Goal: Task Accomplishment & Management: Manage account settings

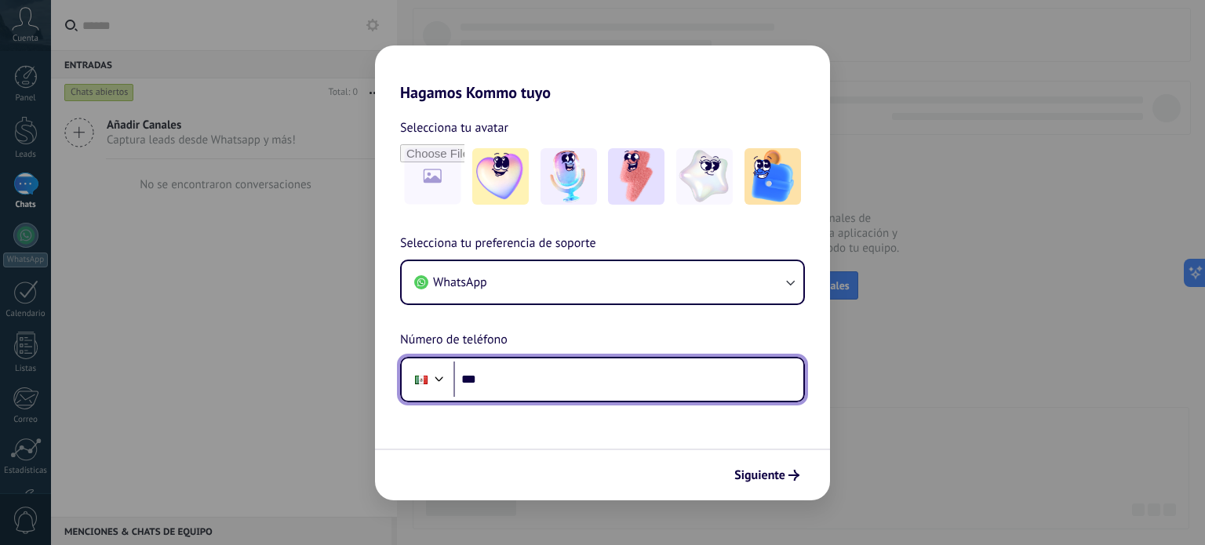
click at [526, 362] on input "***" at bounding box center [628, 380] width 350 height 36
type input "**********"
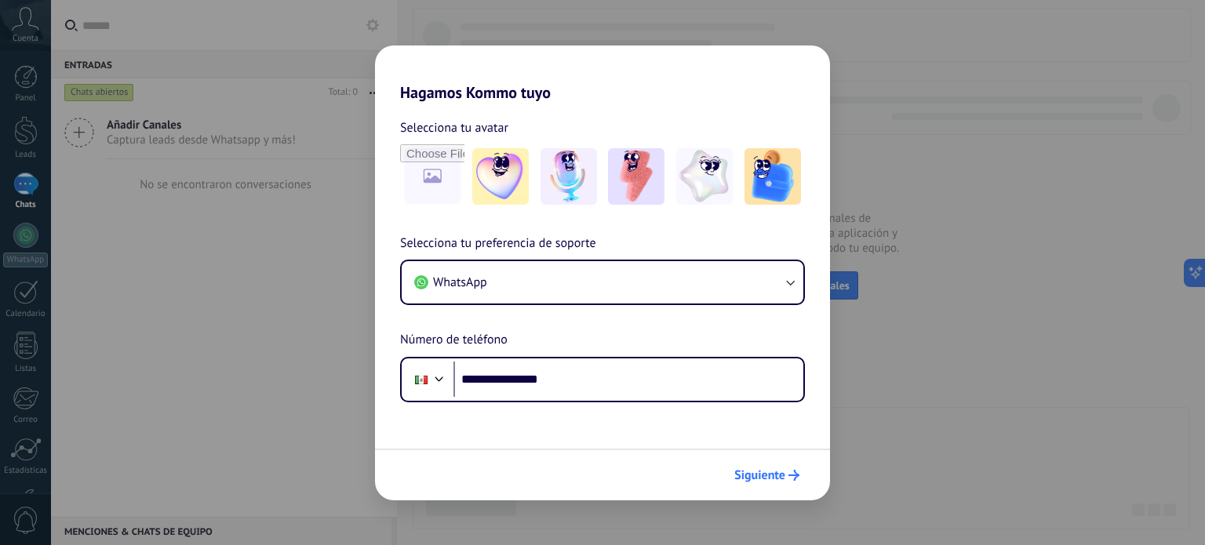
click at [759, 477] on span "Siguiente" at bounding box center [759, 475] width 51 height 11
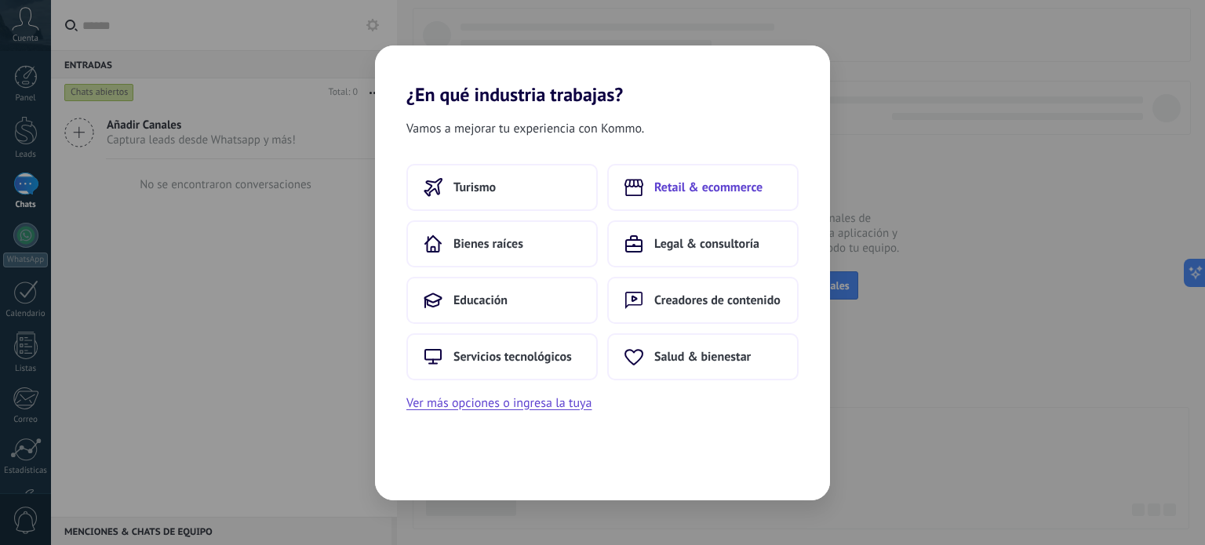
click at [657, 191] on span "Retail & ecommerce" at bounding box center [708, 188] width 108 height 16
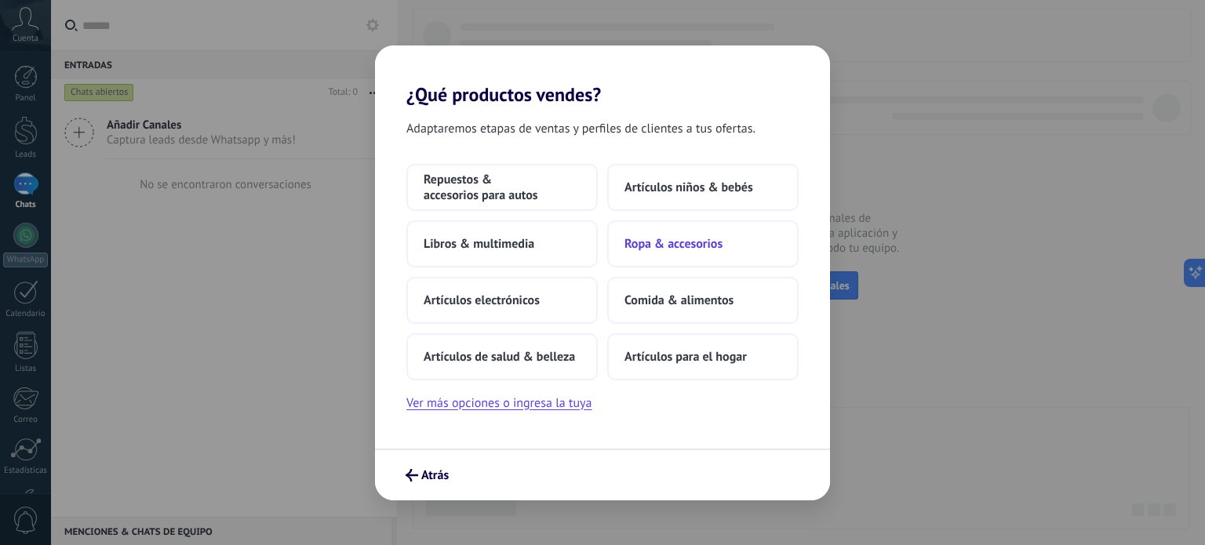
click at [707, 232] on button "Ropa & accesorios" at bounding box center [702, 243] width 191 height 47
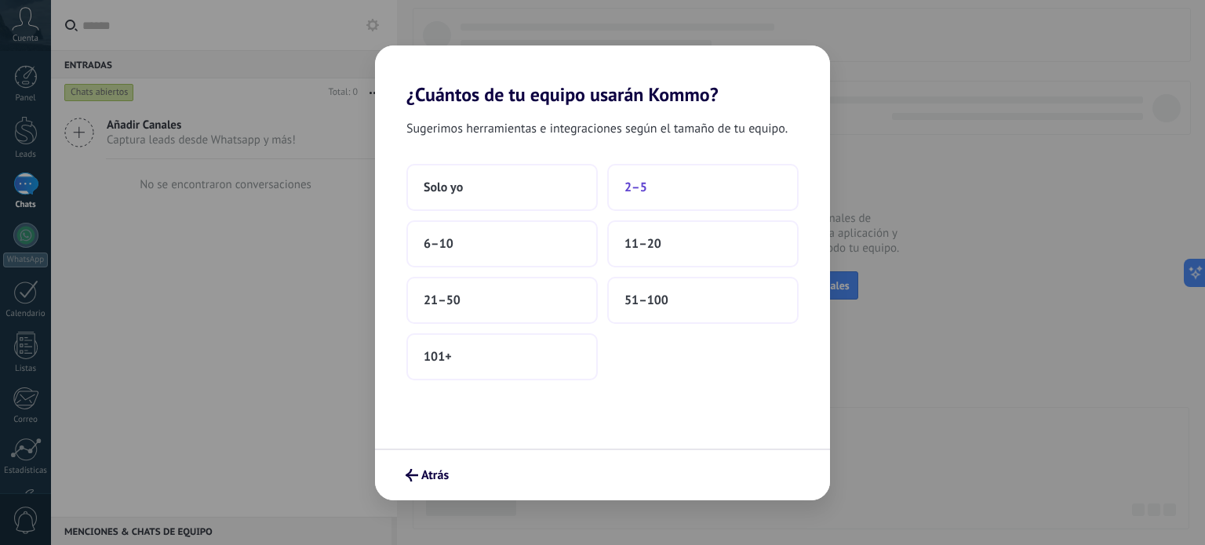
click at [640, 191] on span "2–5" at bounding box center [636, 188] width 23 height 16
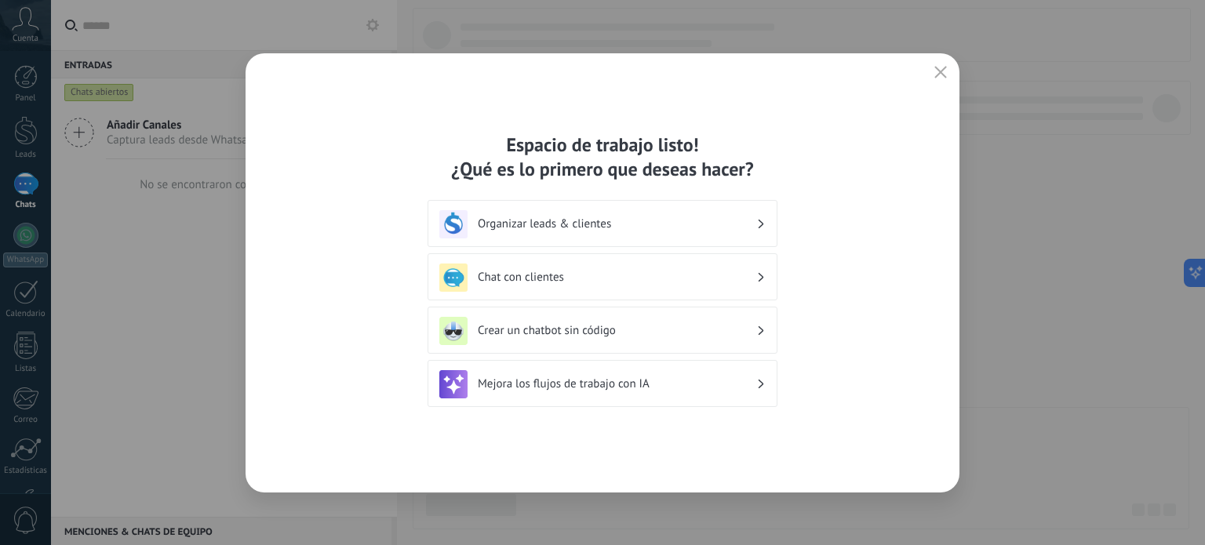
click at [725, 267] on div "Chat con clientes" at bounding box center [602, 278] width 326 height 28
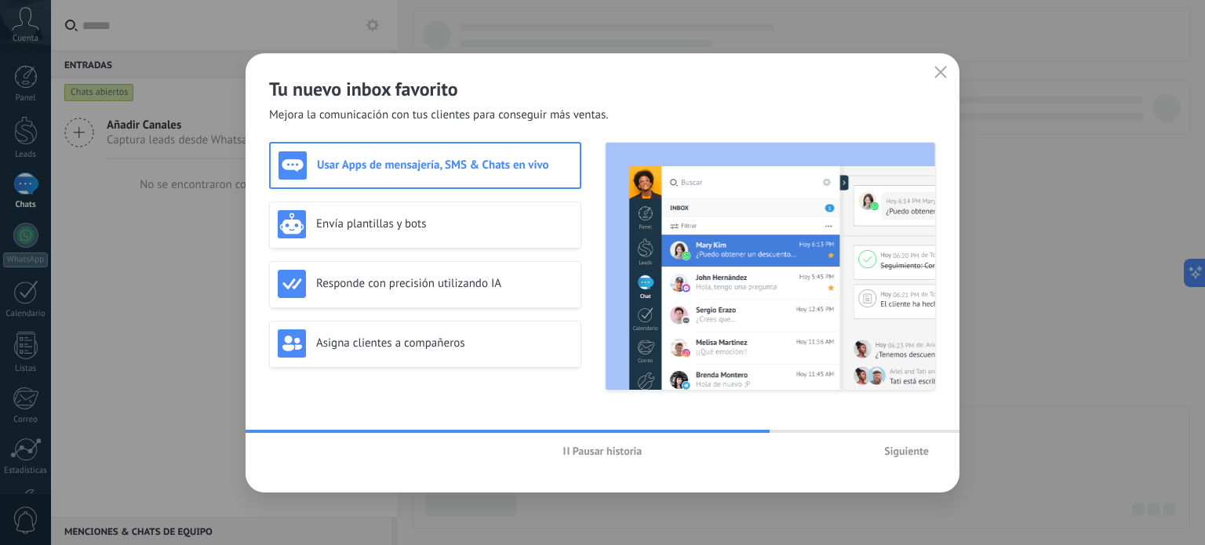
click at [901, 454] on span "Siguiente" at bounding box center [906, 451] width 45 height 11
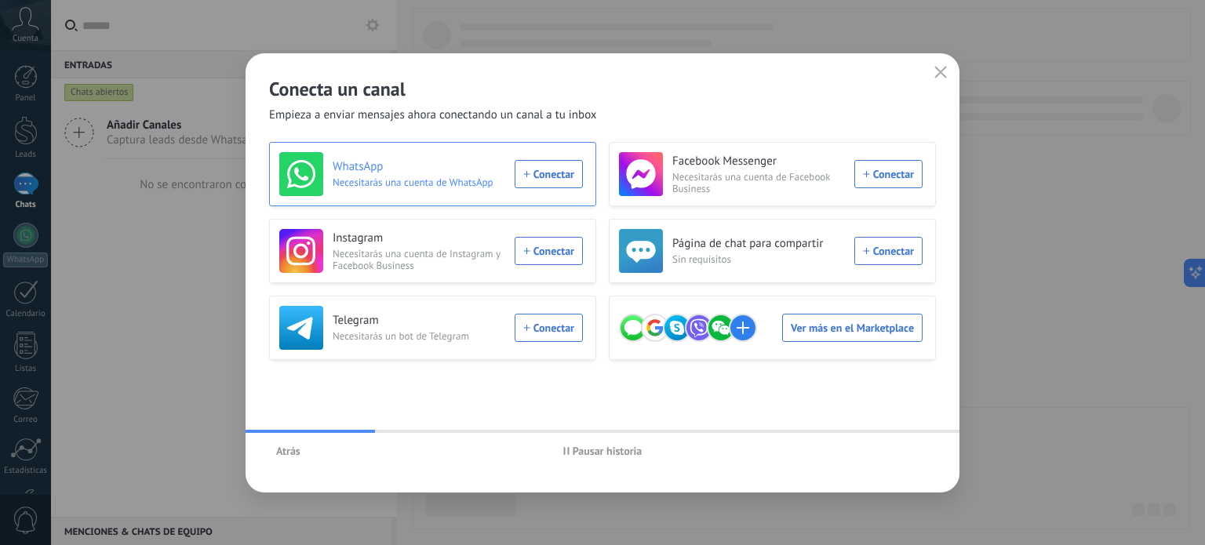
click at [548, 169] on div "WhatsApp Necesitarás una cuenta de WhatsApp Conectar" at bounding box center [431, 174] width 304 height 44
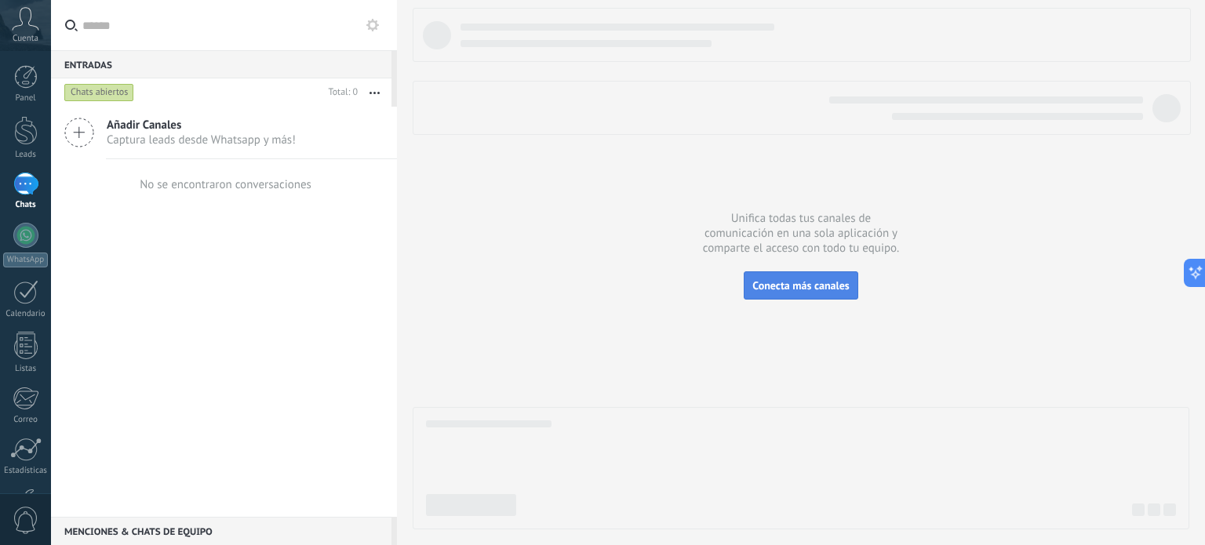
click at [792, 282] on span "Conecta más canales" at bounding box center [800, 286] width 96 height 14
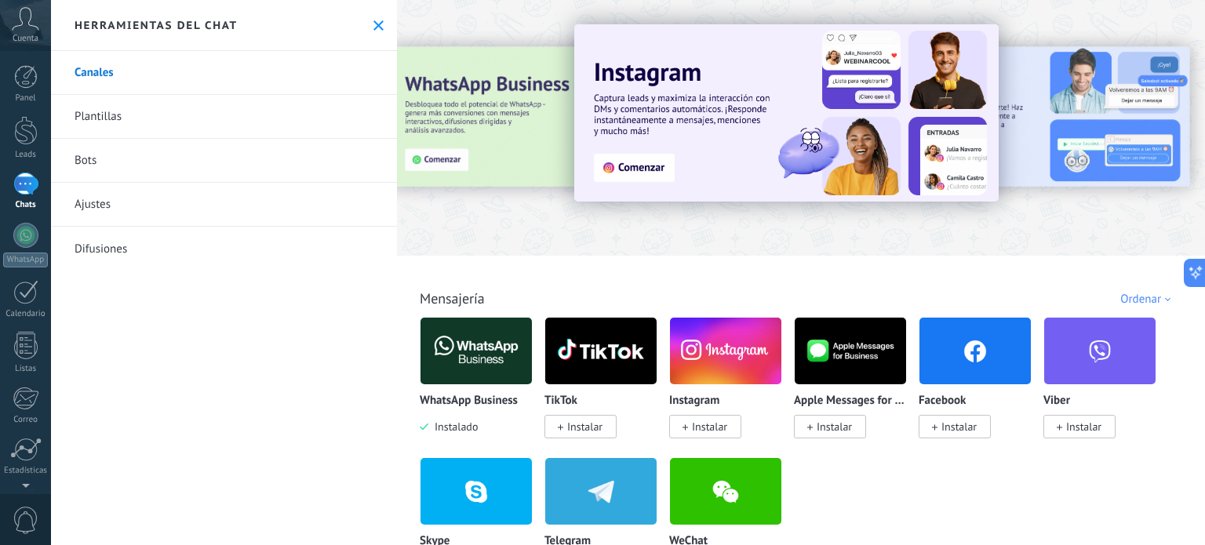
scroll to position [78, 0]
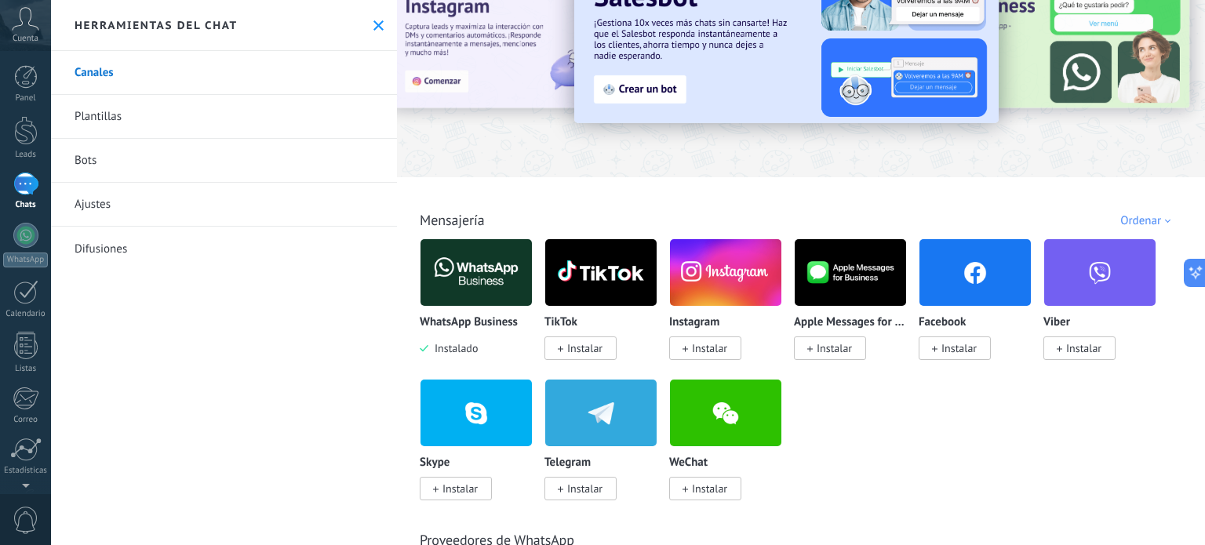
click at [459, 348] on span "Instalado" at bounding box center [452, 348] width 49 height 14
click at [474, 276] on img at bounding box center [476, 273] width 111 height 76
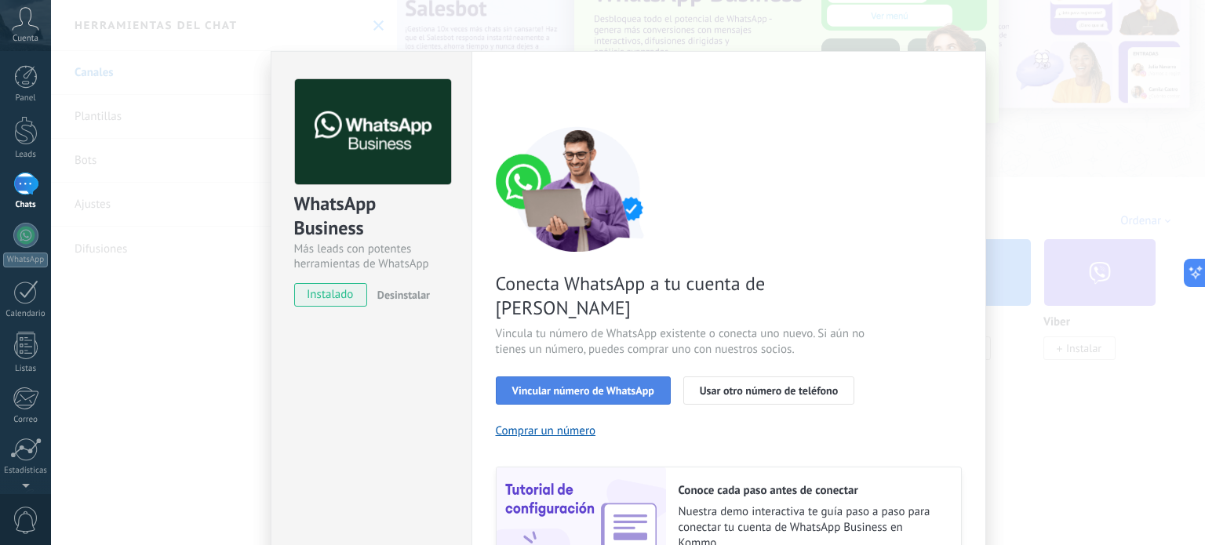
click at [566, 385] on span "Vincular número de WhatsApp" at bounding box center [583, 390] width 142 height 11
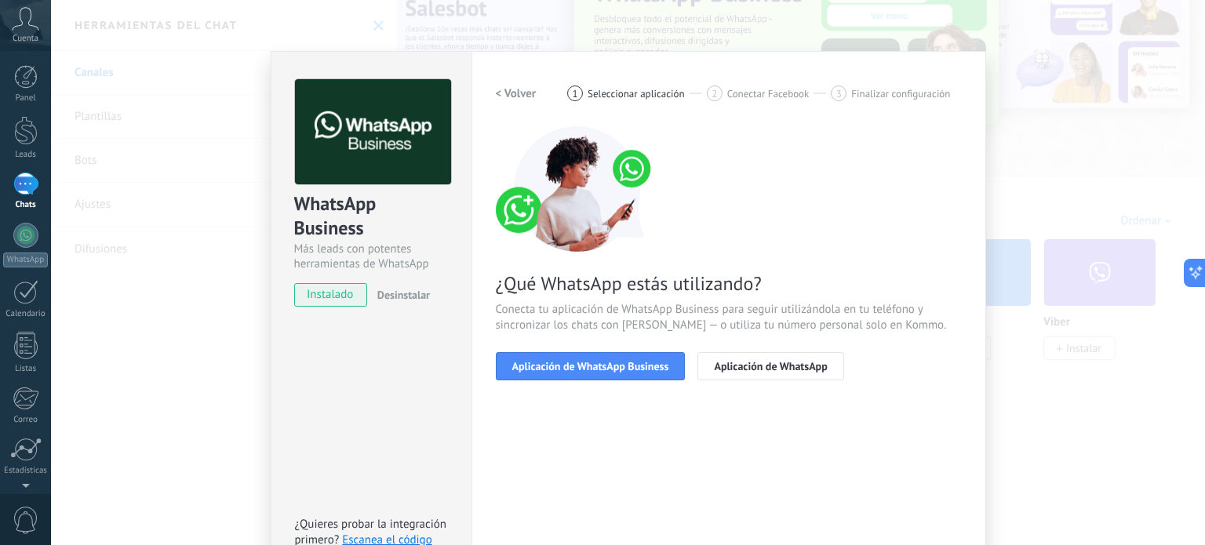
click at [566, 368] on span "Aplicación de WhatsApp Business" at bounding box center [590, 366] width 157 height 11
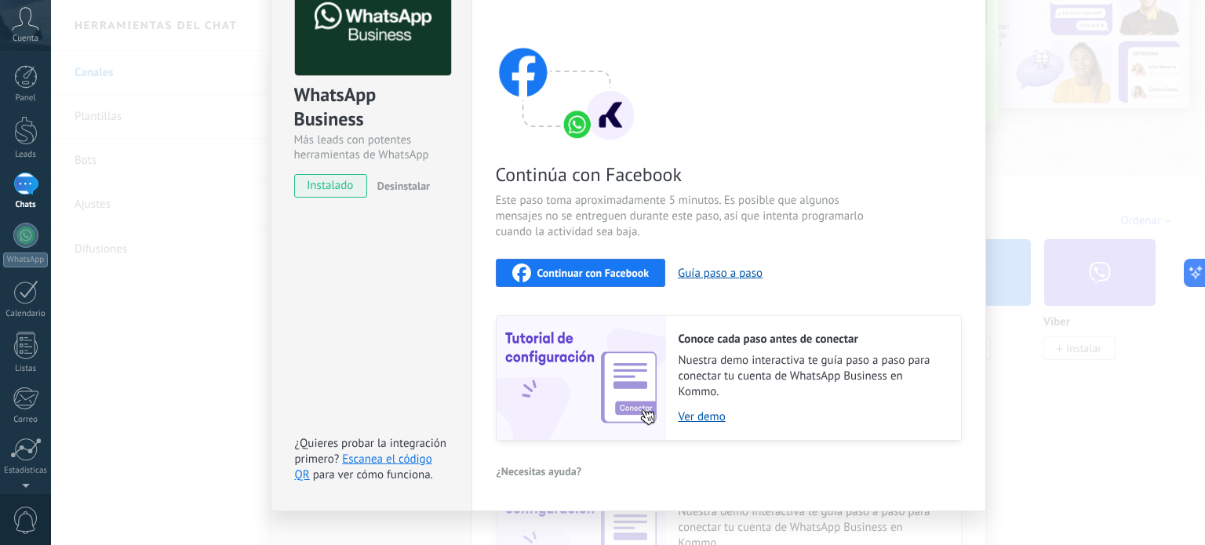
scroll to position [133, 0]
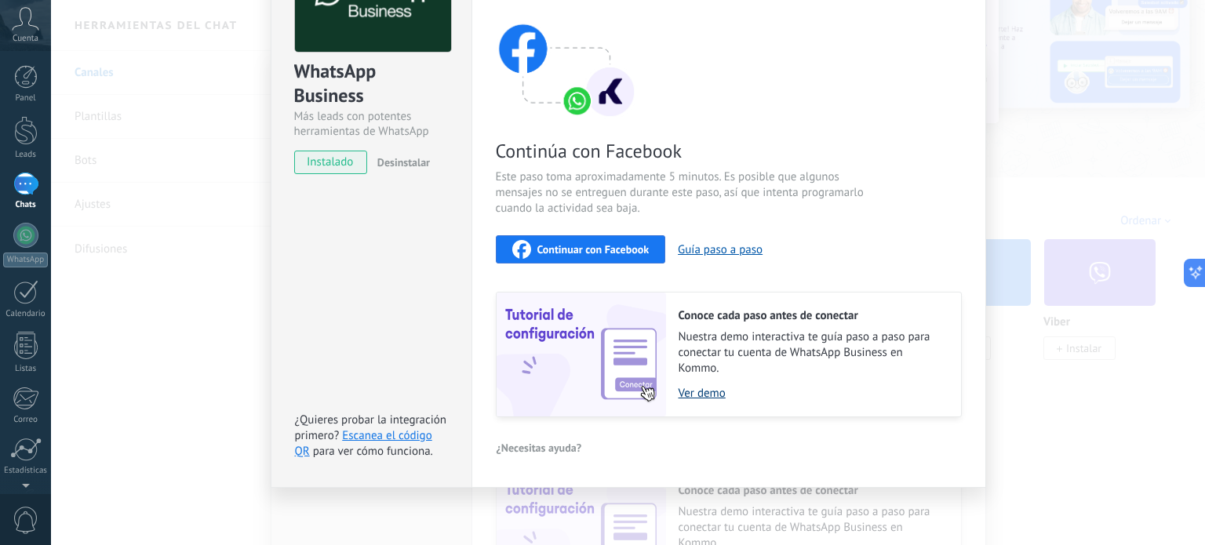
click at [699, 391] on link "Ver demo" at bounding box center [812, 393] width 267 height 15
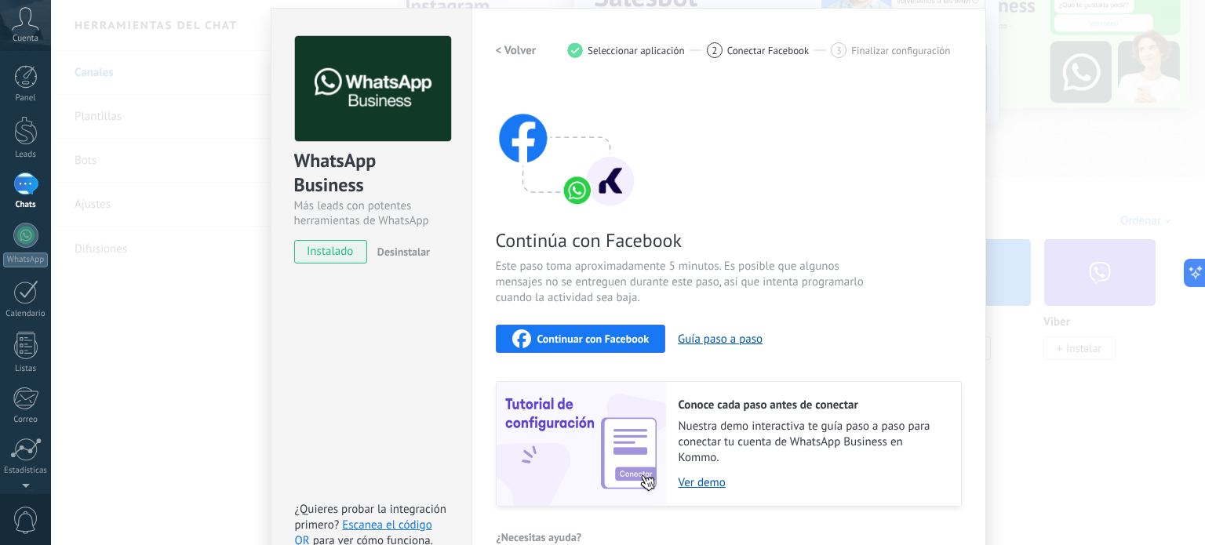
scroll to position [78, 0]
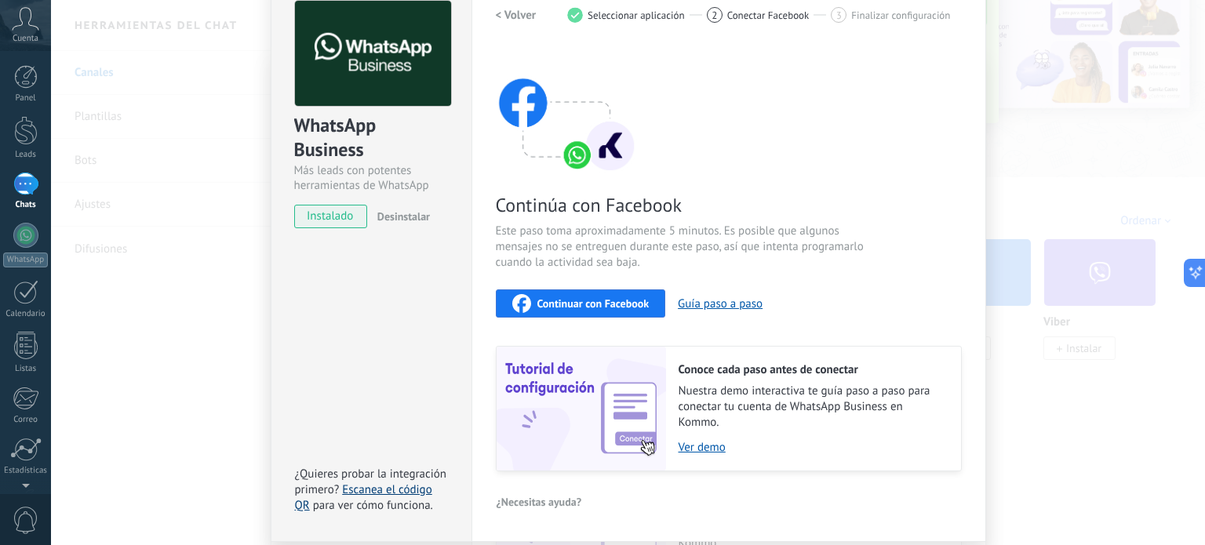
click at [396, 490] on link "Escanea el código QR" at bounding box center [363, 497] width 137 height 31
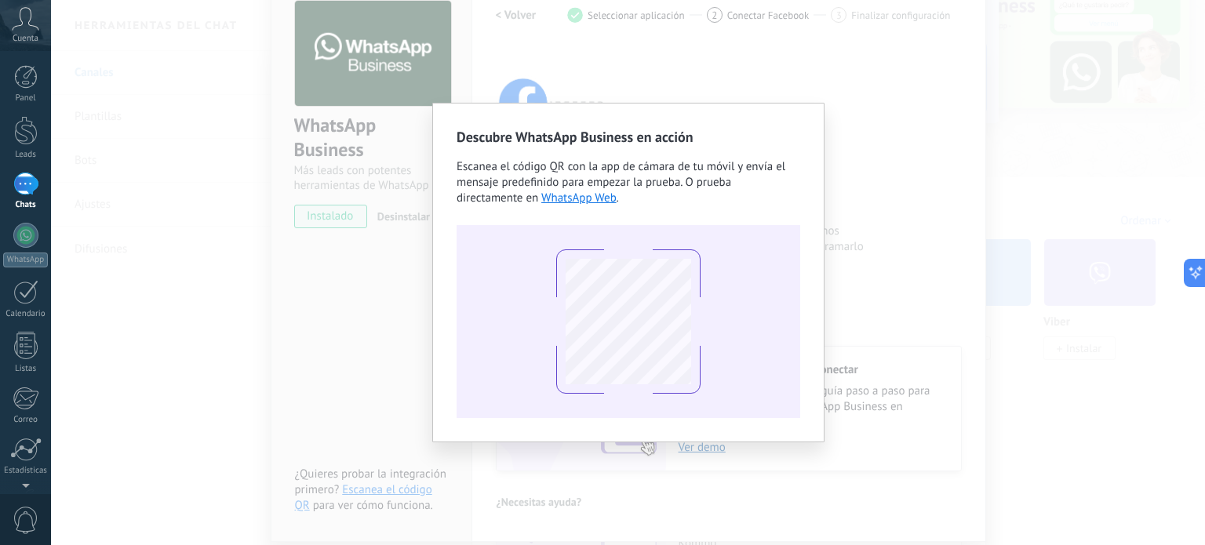
click at [861, 180] on div "Descubre WhatsApp Business en acción Escanea el código QR con la app [PERSON_NA…" at bounding box center [628, 272] width 1154 height 545
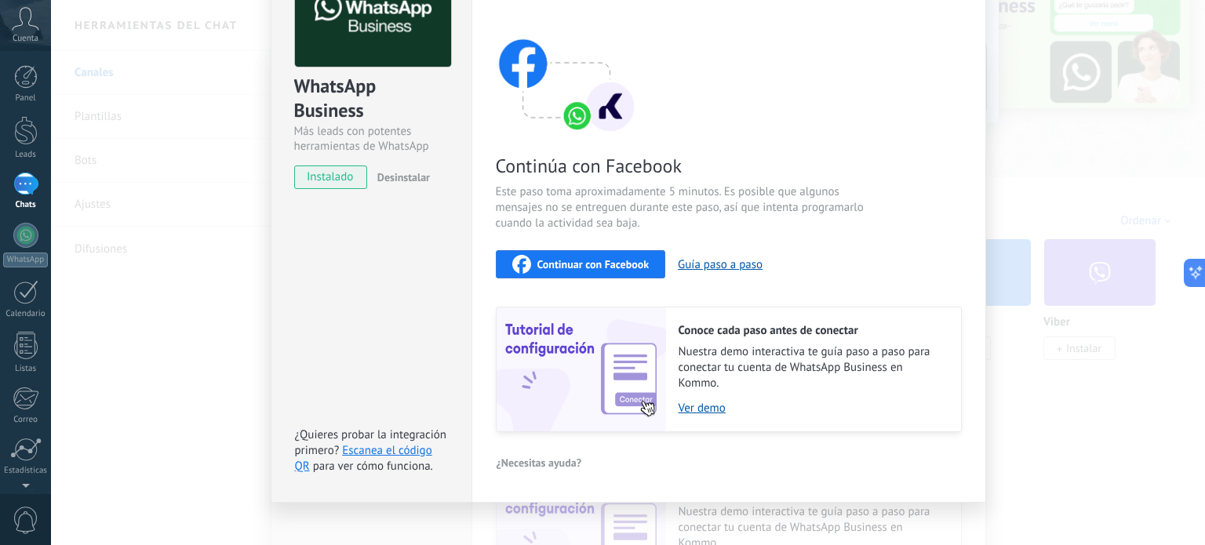
scroll to position [133, 0]
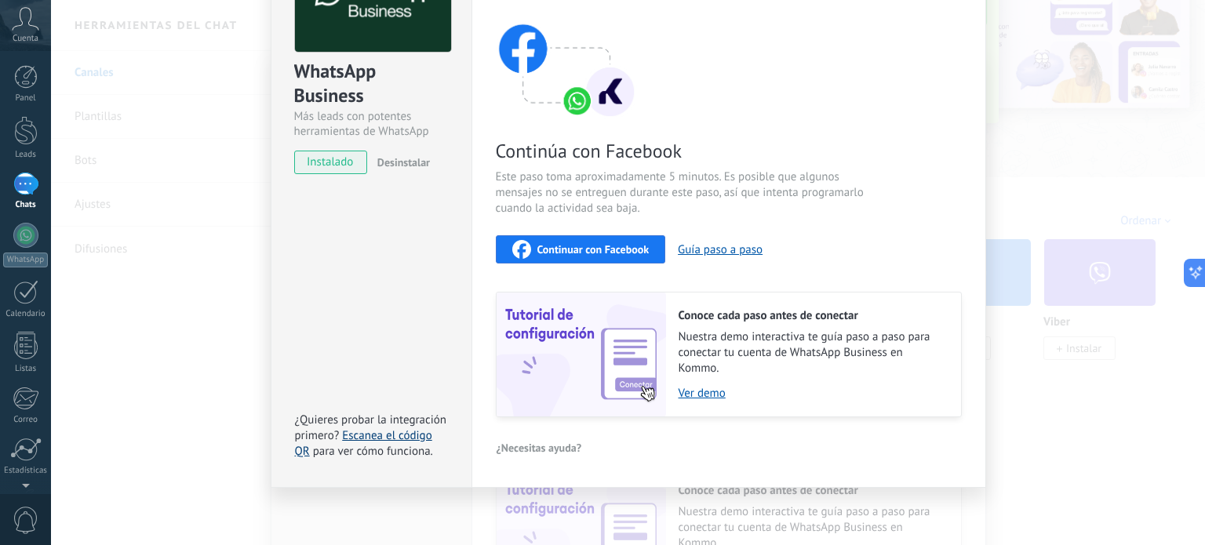
click at [366, 435] on link "Escanea el código QR" at bounding box center [363, 443] width 137 height 31
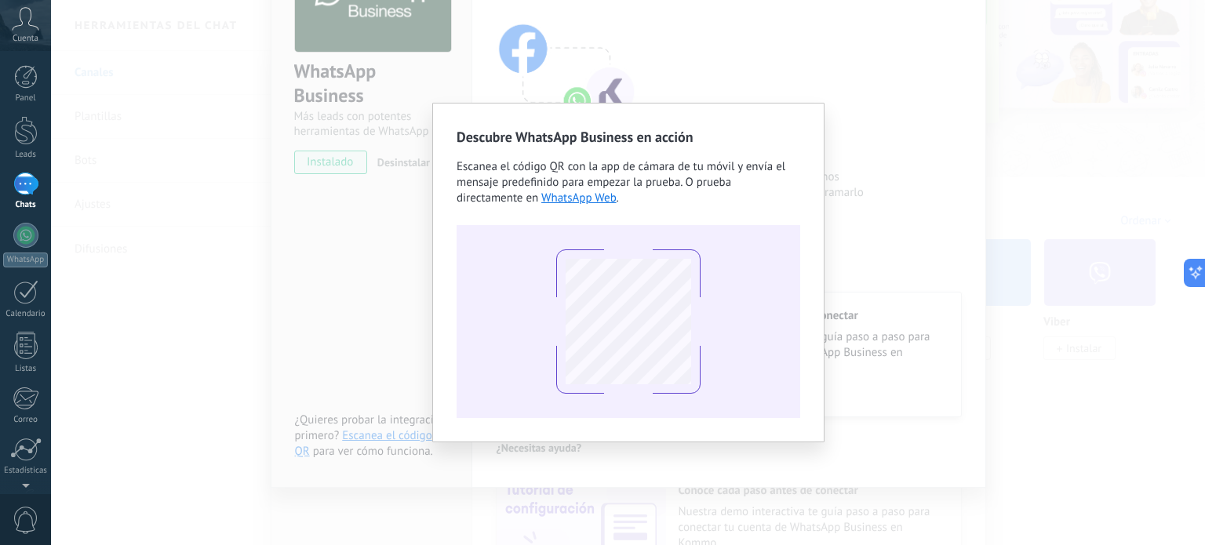
click at [24, 24] on icon at bounding box center [25, 19] width 27 height 24
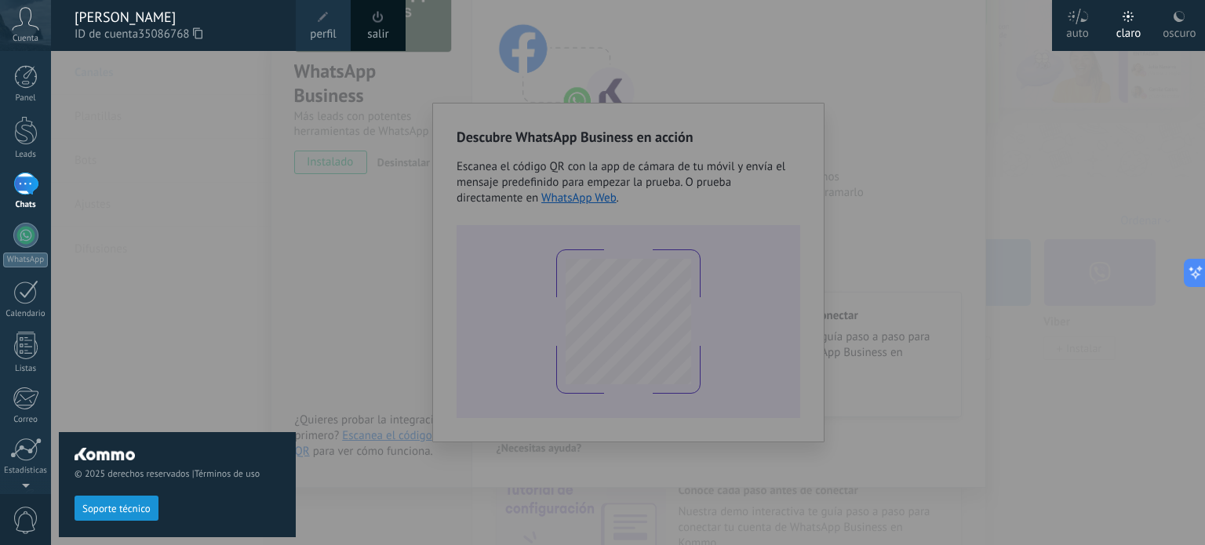
click at [879, 235] on div at bounding box center [653, 272] width 1205 height 545
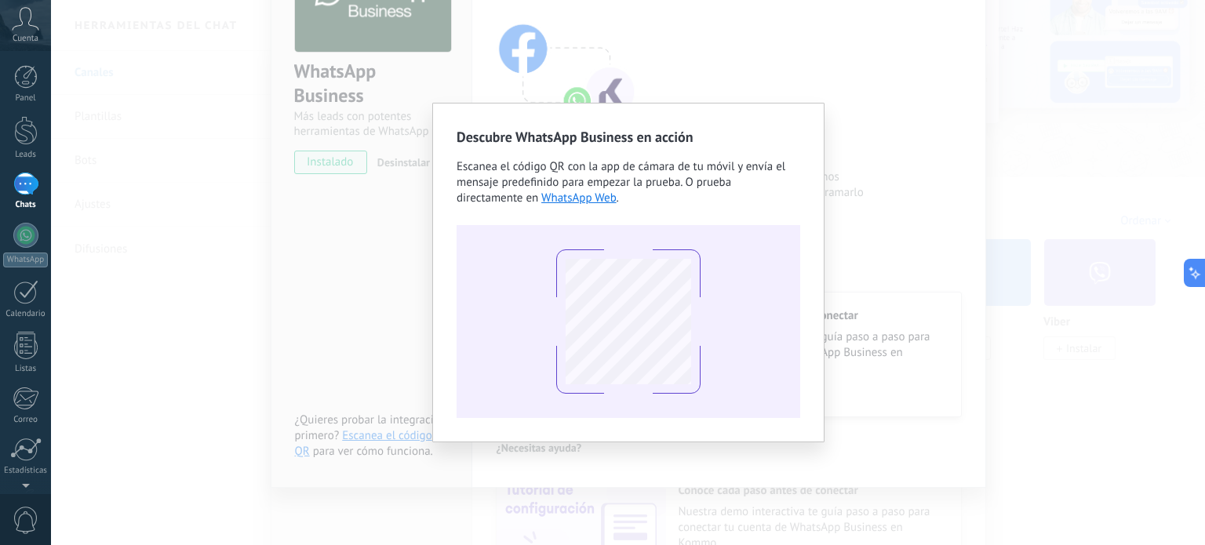
click at [373, 318] on div "Descubre WhatsApp Business en acción Escanea el código QR con la app [PERSON_NA…" at bounding box center [628, 272] width 1154 height 545
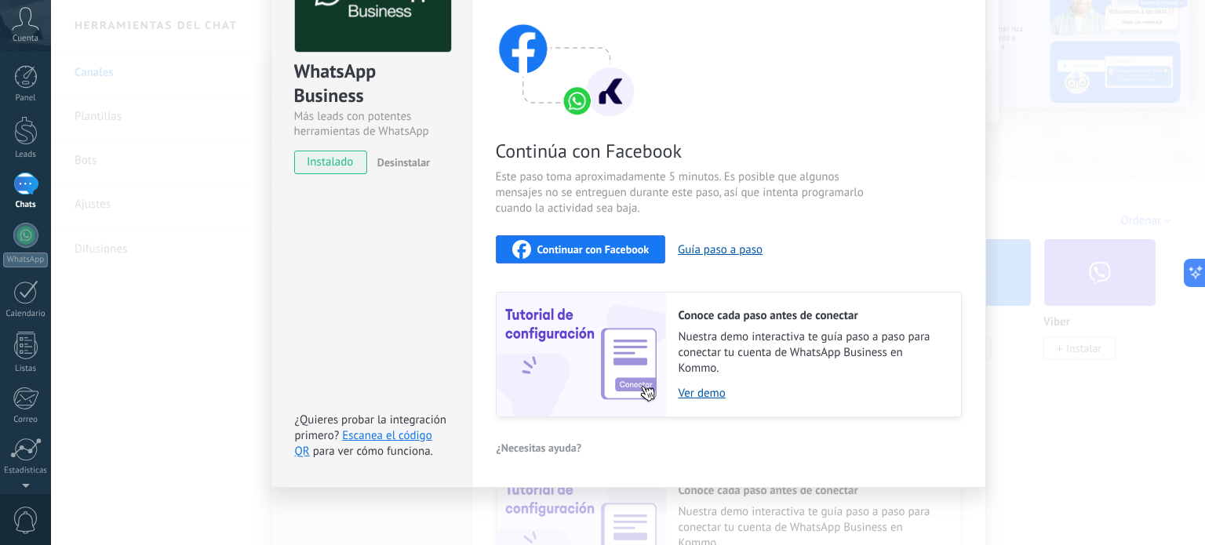
click at [204, 273] on div "WhatsApp Business Más leads con potentes herramientas de WhatsApp instalado Des…" at bounding box center [628, 272] width 1154 height 545
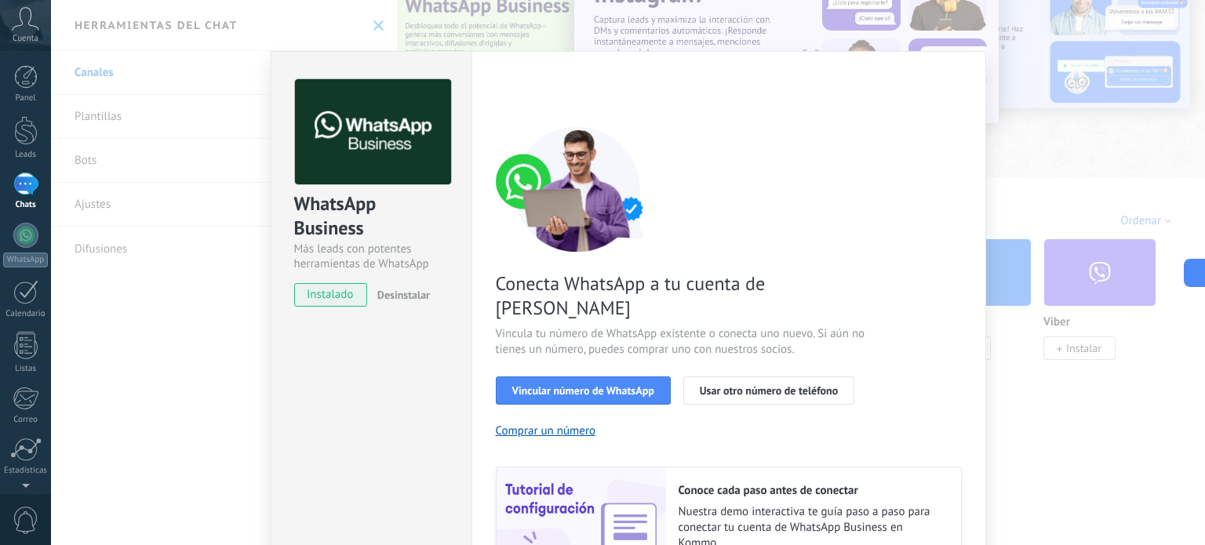
click at [29, 29] on icon at bounding box center [25, 19] width 27 height 24
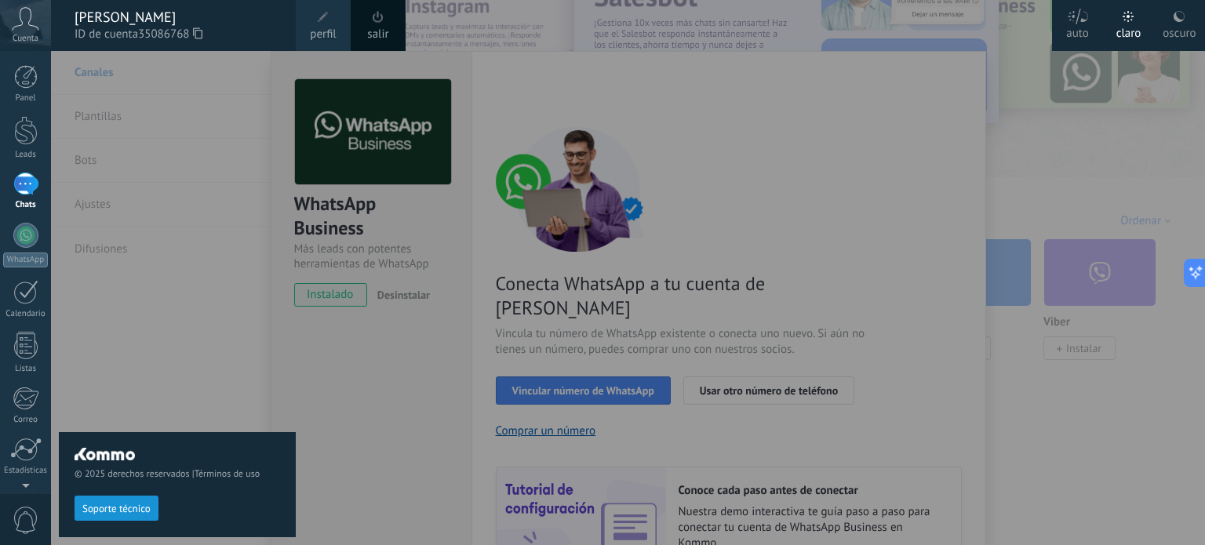
click at [326, 20] on span at bounding box center [323, 17] width 11 height 11
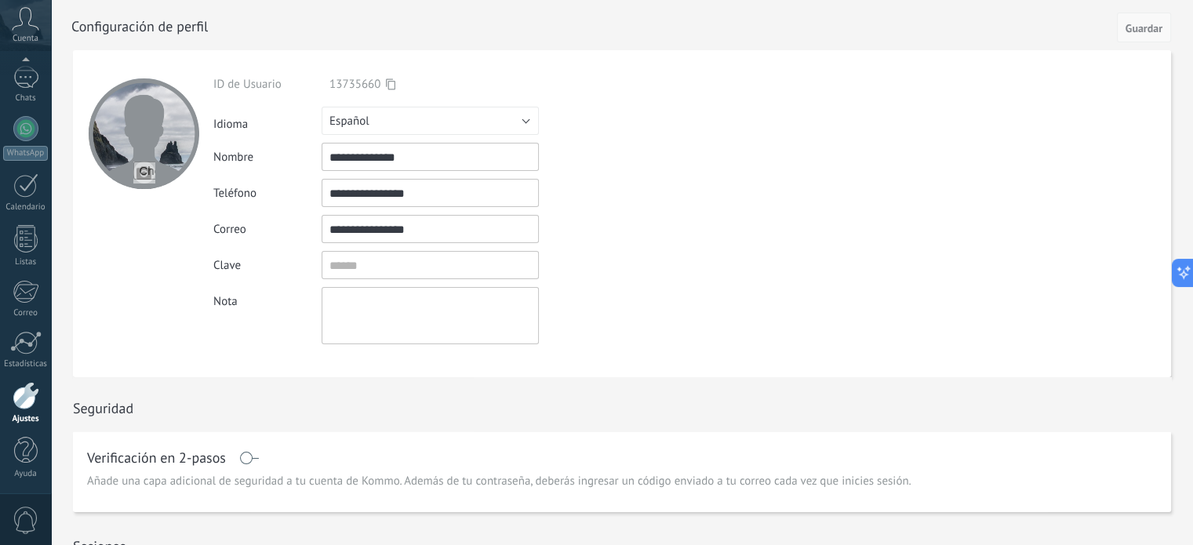
click at [1152, 24] on span "Guardar" at bounding box center [1144, 28] width 37 height 11
click at [28, 398] on div at bounding box center [26, 395] width 27 height 27
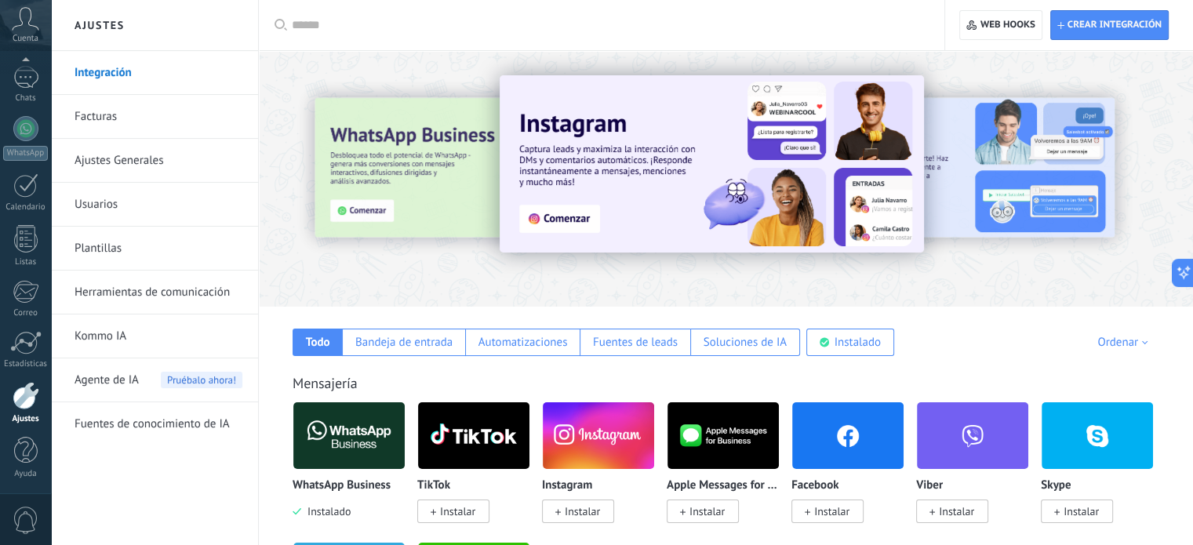
click at [93, 196] on link "Usuarios" at bounding box center [159, 205] width 168 height 44
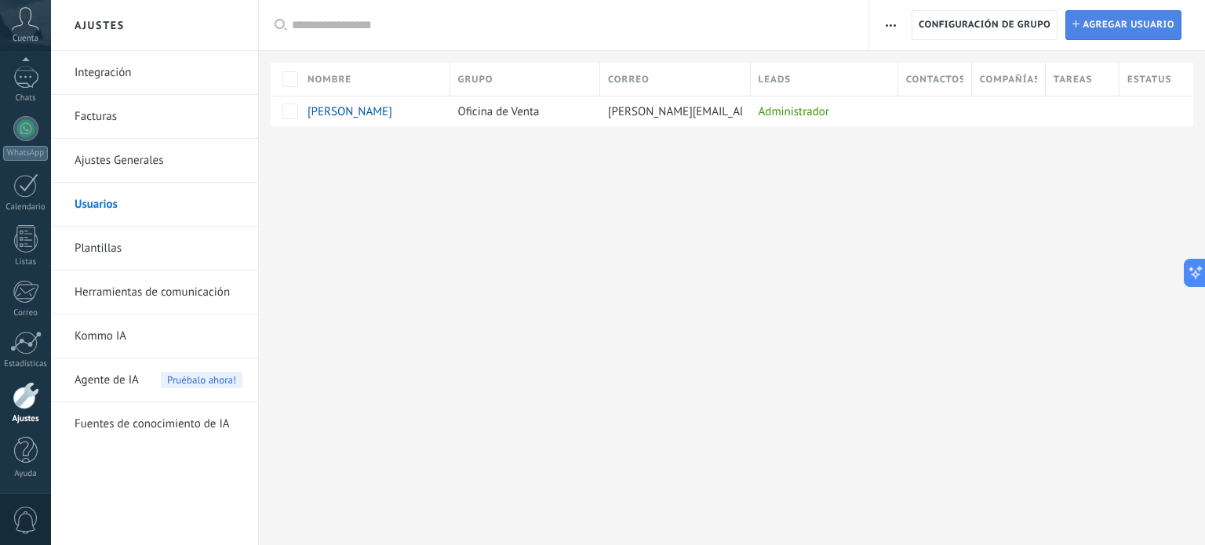
click at [1123, 23] on span "Agregar usuario" at bounding box center [1129, 25] width 92 height 28
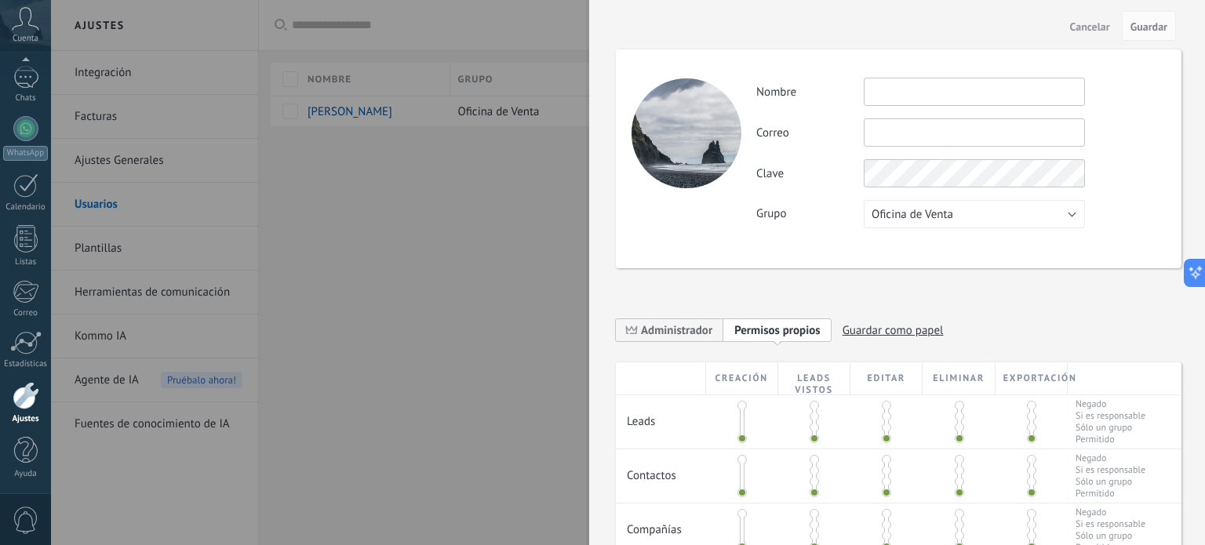
click at [903, 86] on input "text" at bounding box center [974, 92] width 221 height 28
type input "********"
click at [905, 122] on input "text" at bounding box center [974, 132] width 221 height 28
type input "**********"
click at [961, 217] on button "Oficina de Venta" at bounding box center [974, 214] width 221 height 28
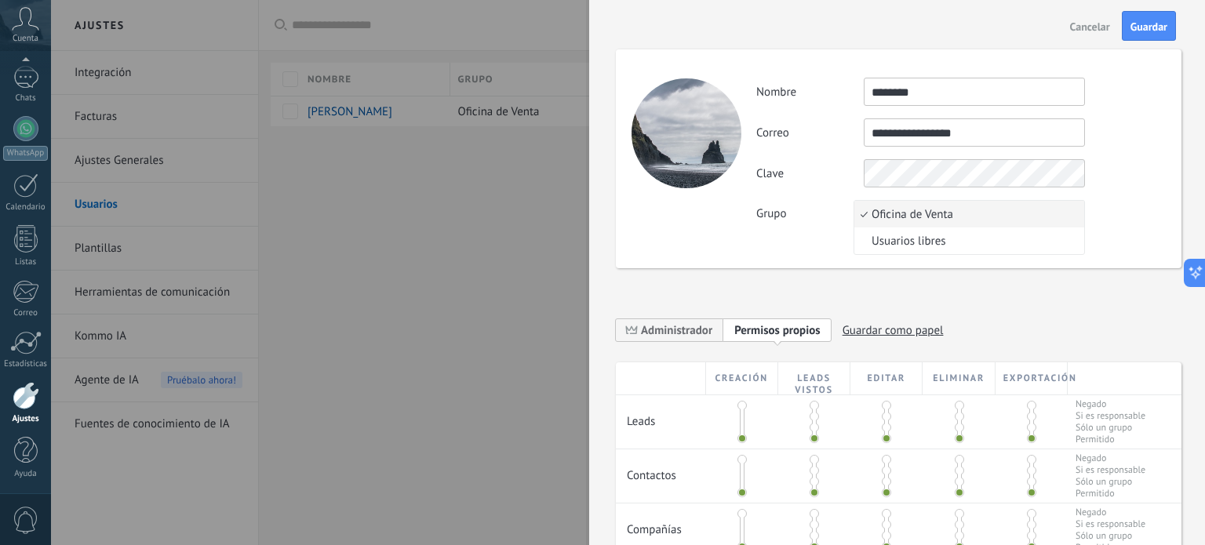
click at [961, 217] on span "Oficina de Venta" at bounding box center [966, 214] width 225 height 15
click at [961, 217] on button "Oficina de Venta" at bounding box center [974, 214] width 221 height 28
click at [1107, 198] on div "**********" at bounding box center [960, 153] width 409 height 151
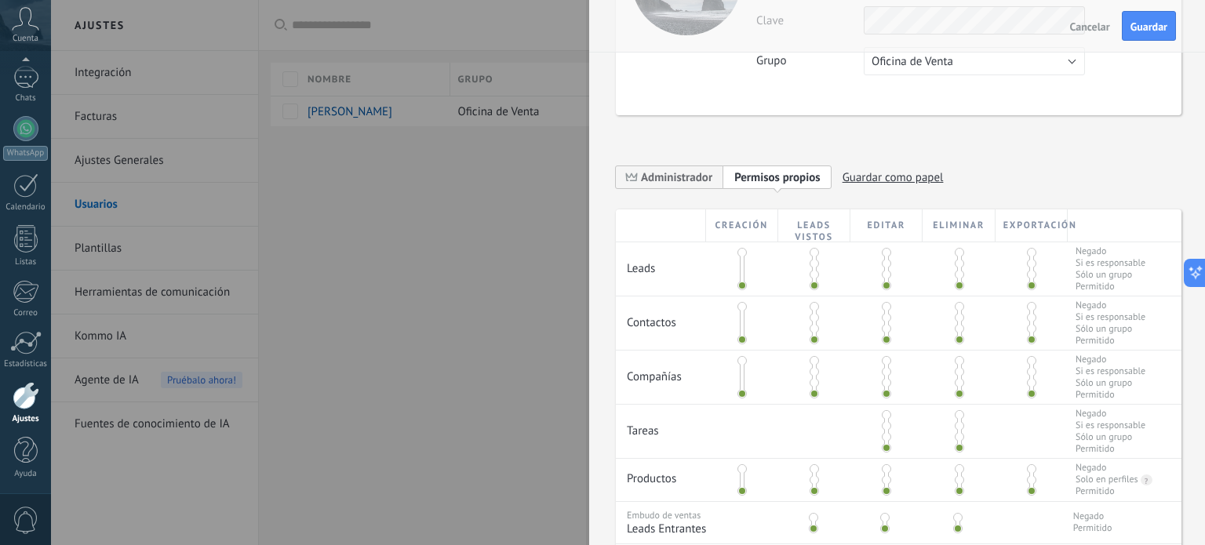
scroll to position [157, 0]
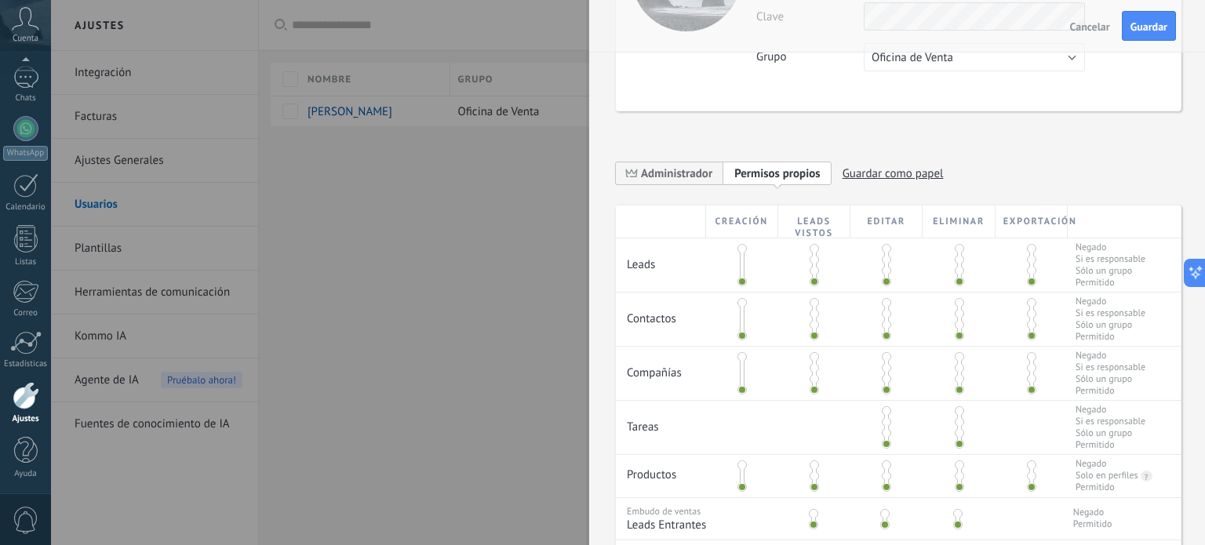
click at [1027, 261] on span at bounding box center [1031, 259] width 9 height 9
click at [1029, 248] on span at bounding box center [1031, 248] width 9 height 9
click at [1027, 281] on span at bounding box center [1031, 281] width 9 height 9
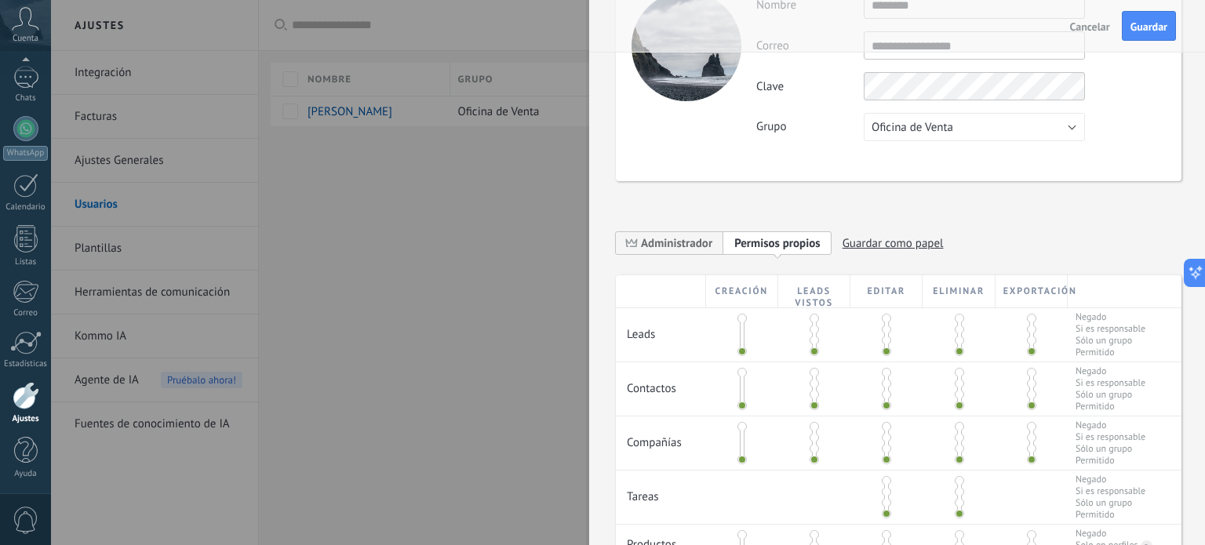
scroll to position [0, 0]
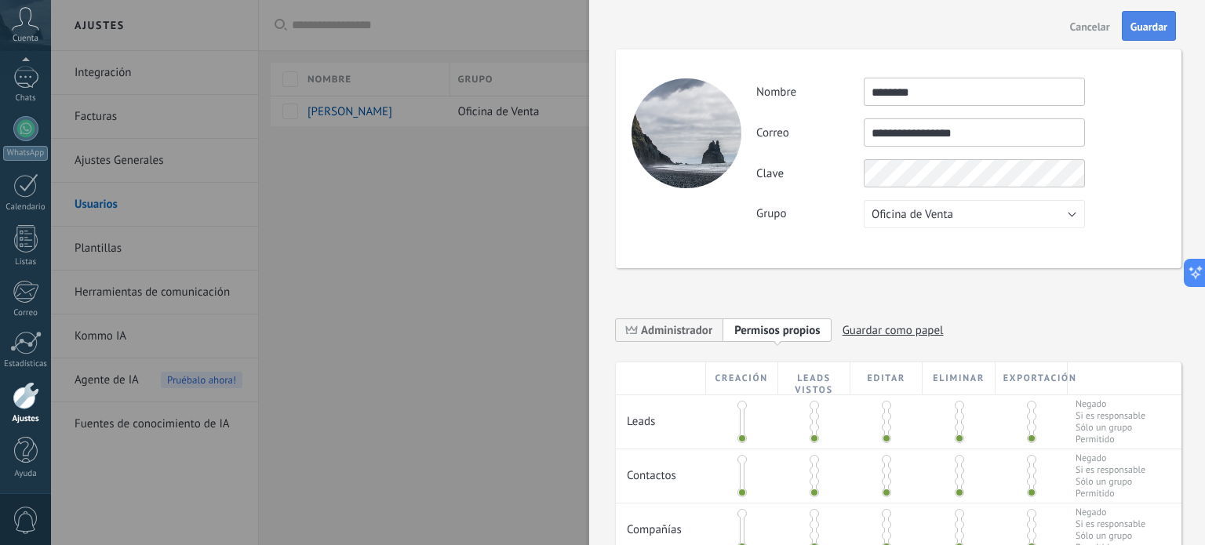
click at [1134, 26] on span "Guardar" at bounding box center [1149, 26] width 37 height 11
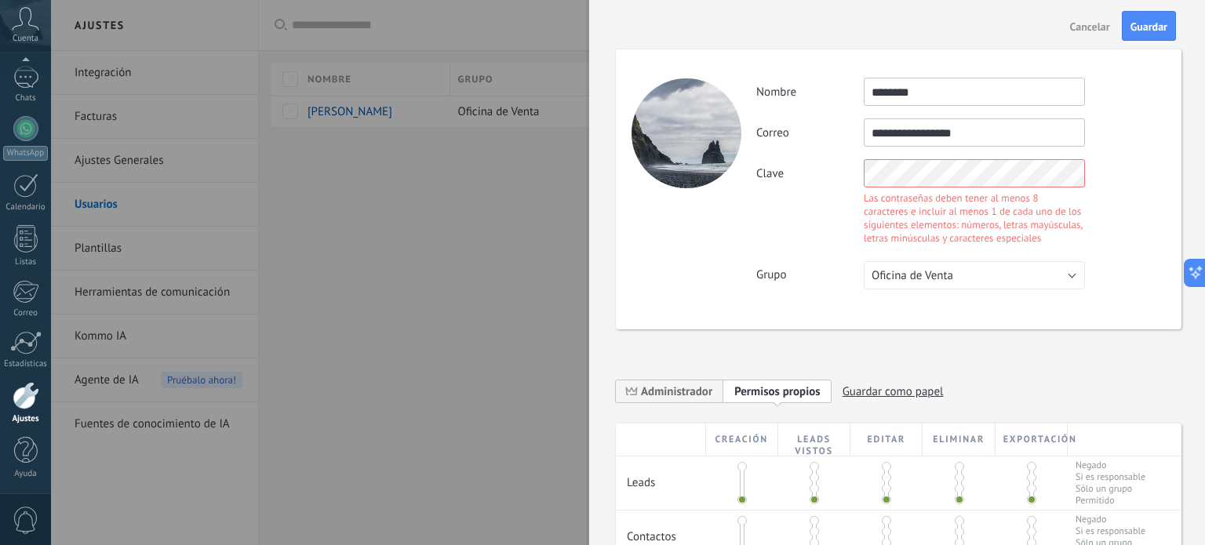
click at [785, 200] on div "Clave Las contraseñas deben tener al menos 8 caracteres e incluir al menos 1 de…" at bounding box center [960, 203] width 409 height 89
click at [1135, 107] on div "**********" at bounding box center [960, 184] width 409 height 212
click at [1127, 115] on div "**********" at bounding box center [960, 184] width 409 height 212
click at [825, 172] on div "Clave Las contraseñas deben tener al menos 8 caracteres e incluir al menos 1 de…" at bounding box center [960, 203] width 409 height 89
click at [967, 9] on div "Cancelar Guardar" at bounding box center [897, 26] width 616 height 52
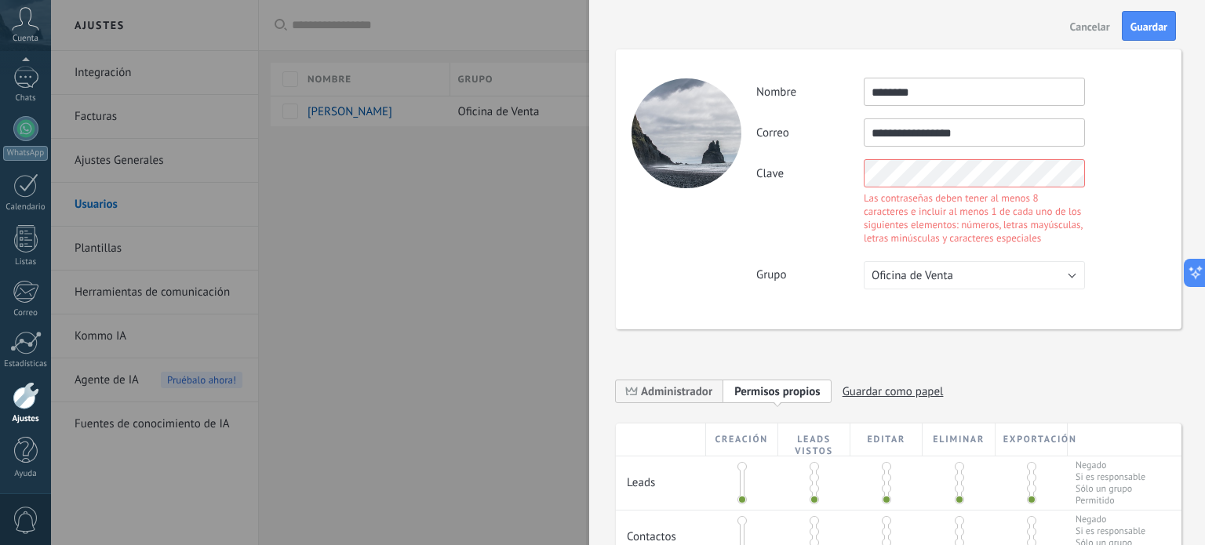
click at [1143, 130] on div "**********" at bounding box center [960, 132] width 409 height 28
click at [1143, 31] on span "Guardar" at bounding box center [1149, 26] width 37 height 11
click at [1149, 24] on span "Guardar" at bounding box center [1149, 26] width 37 height 11
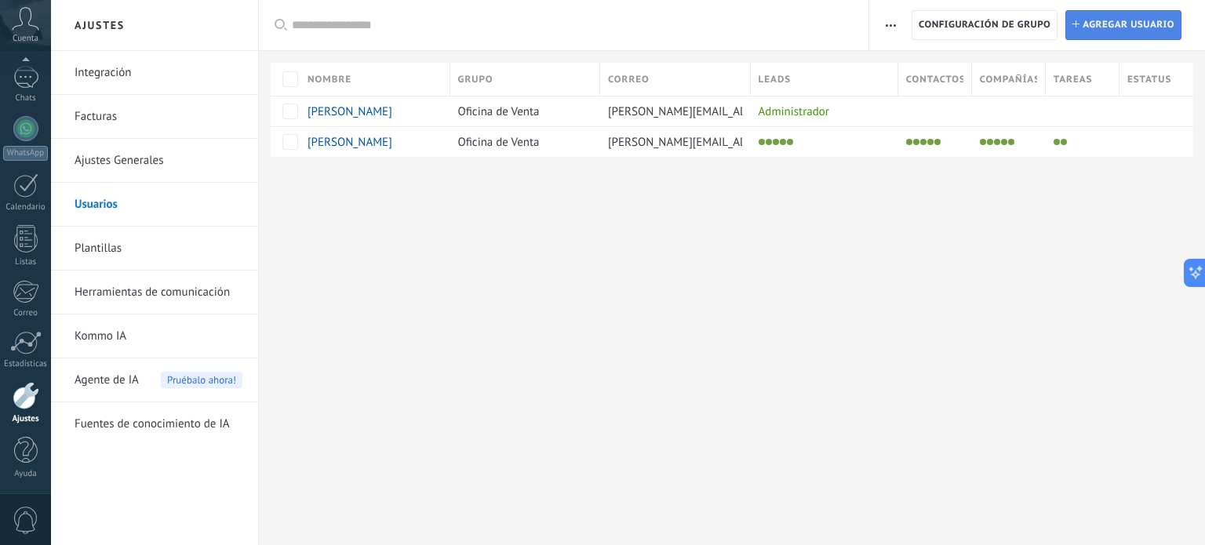
click at [1112, 30] on span "Agregar usuario" at bounding box center [1129, 25] width 92 height 28
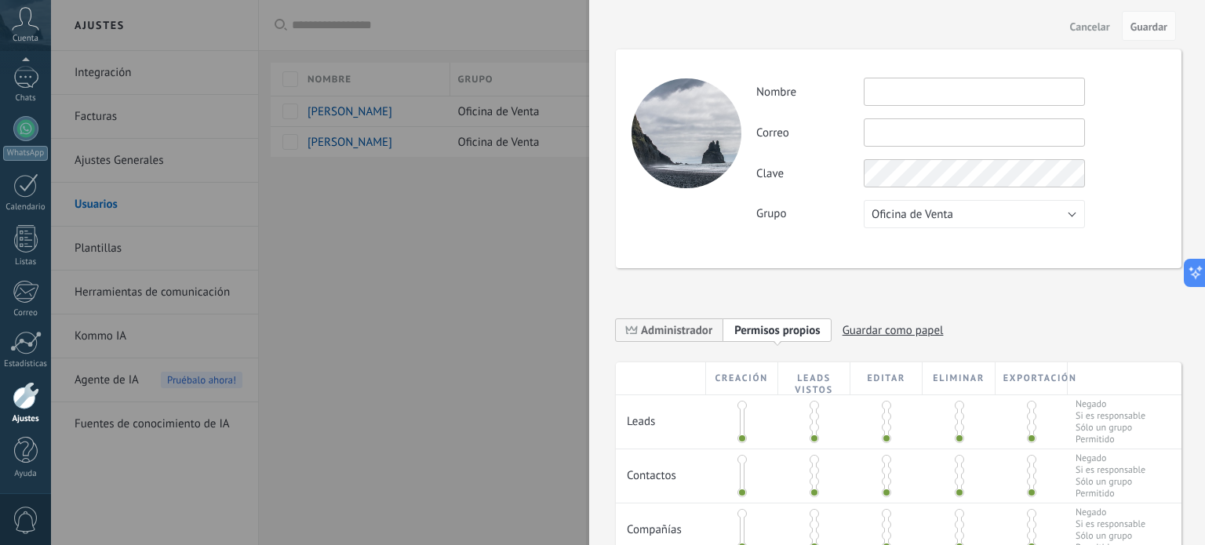
click at [957, 82] on input "text" at bounding box center [974, 92] width 221 height 28
type input "*****"
click at [921, 152] on div "Actividad Nombre ***** Correo No puedes editar este correo porque el usuario ti…" at bounding box center [960, 153] width 409 height 151
click at [915, 135] on input "text" at bounding box center [974, 132] width 221 height 28
type input "*"
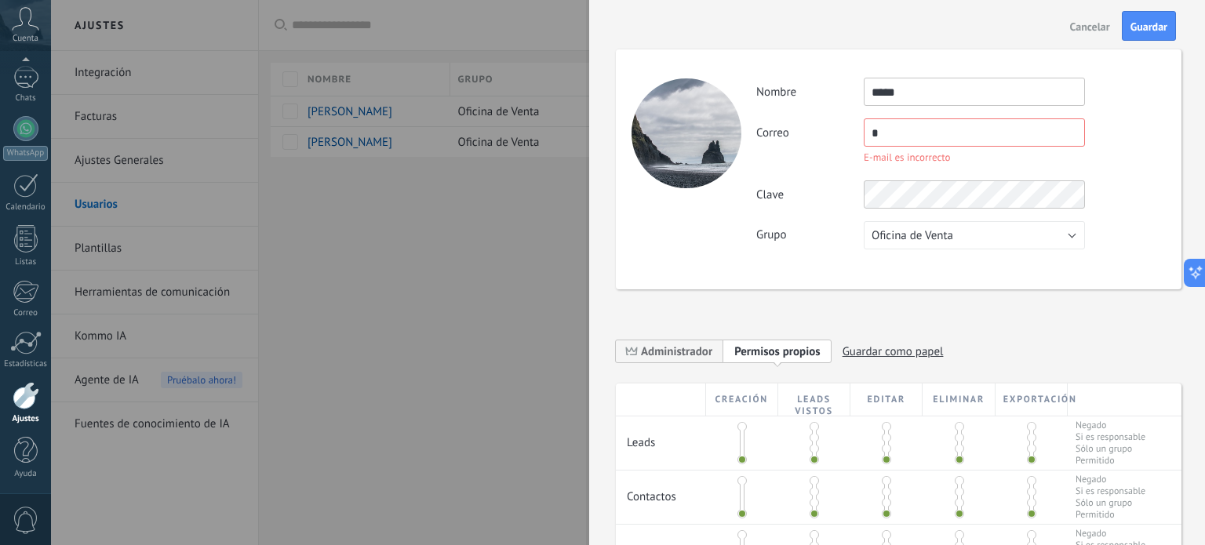
click at [923, 124] on input "*" at bounding box center [974, 132] width 221 height 28
click at [1094, 27] on span "Cancelar" at bounding box center [1090, 26] width 40 height 11
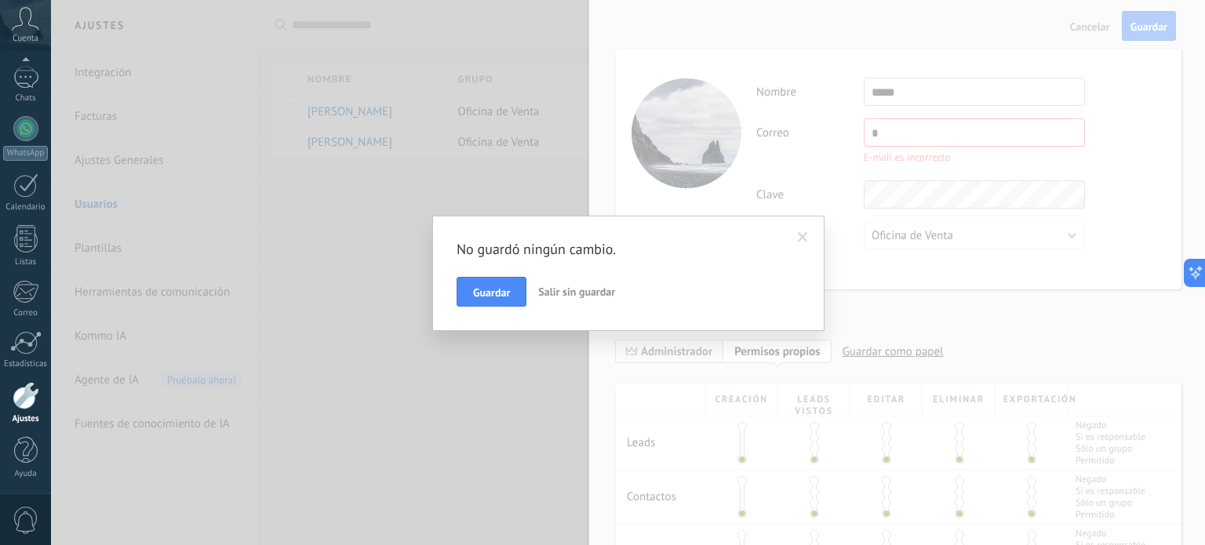
click at [551, 294] on span "Salir sin guardar" at bounding box center [576, 292] width 77 height 14
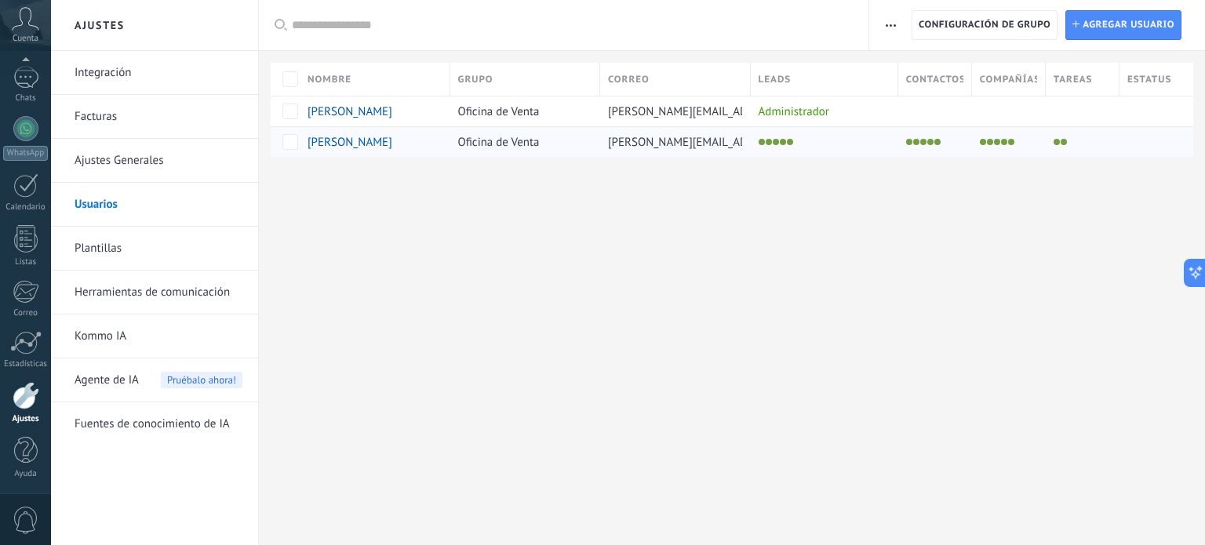
click at [479, 142] on span "Oficina de Venta" at bounding box center [499, 142] width 82 height 15
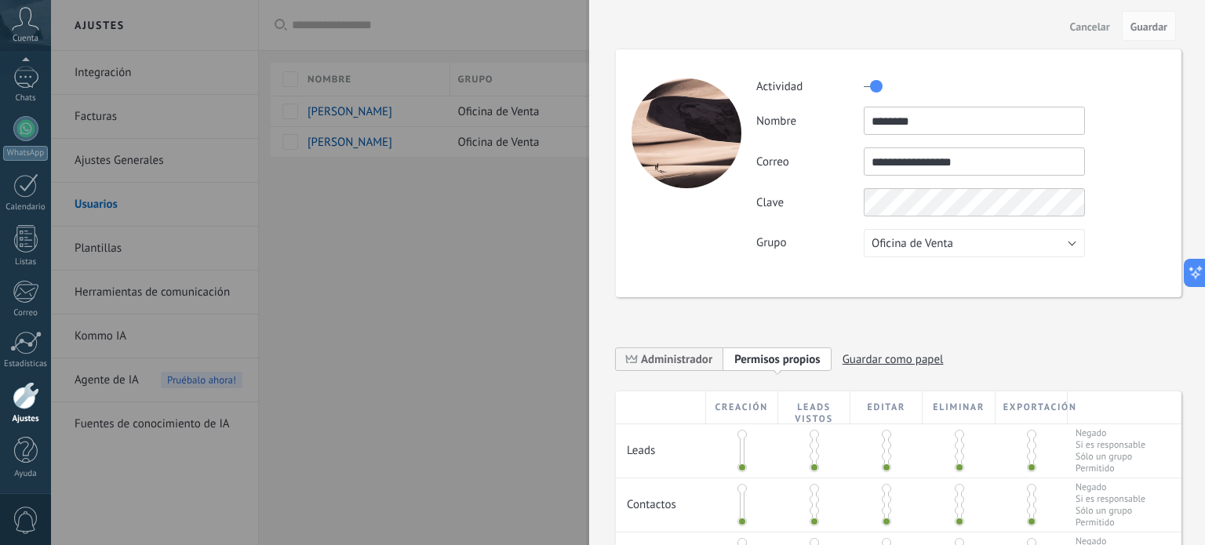
click at [505, 300] on div at bounding box center [602, 272] width 1205 height 545
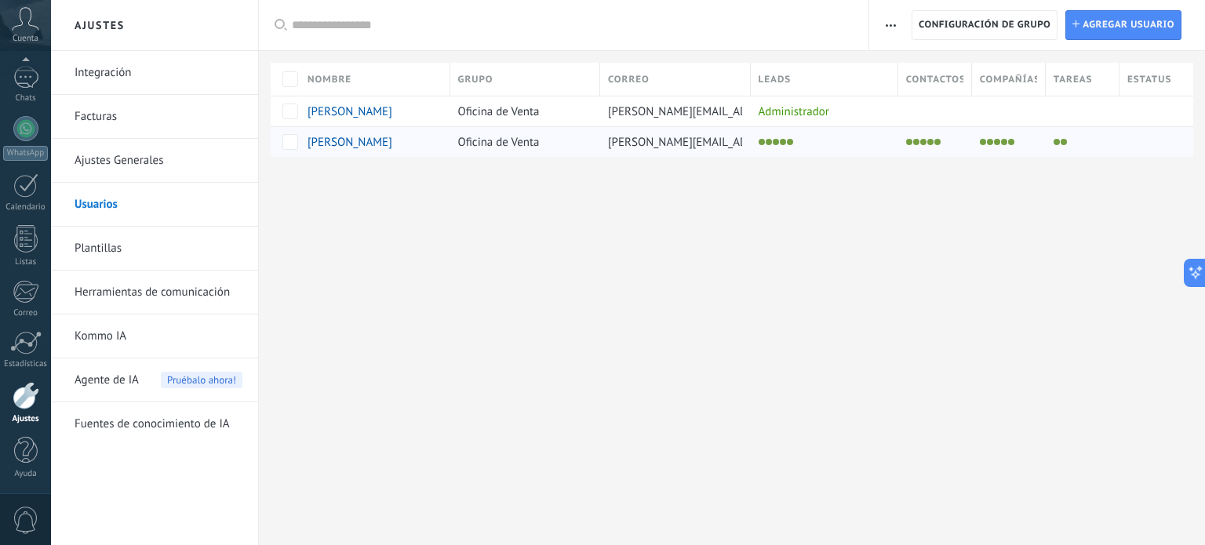
click at [771, 142] on div at bounding box center [821, 142] width 140 height 22
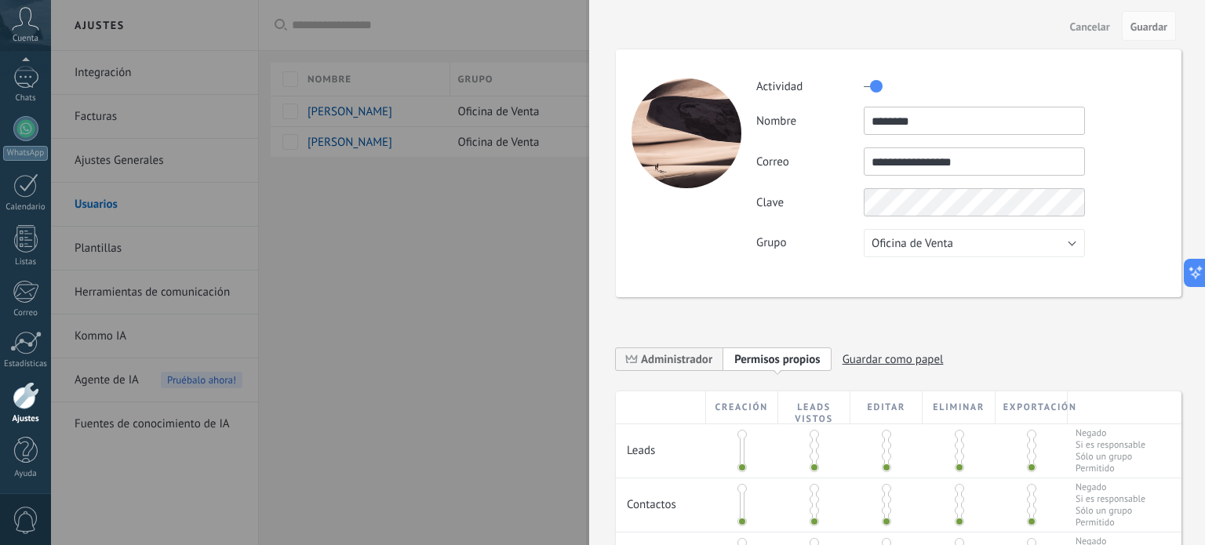
click at [1082, 24] on span "Cancelar" at bounding box center [1090, 26] width 40 height 11
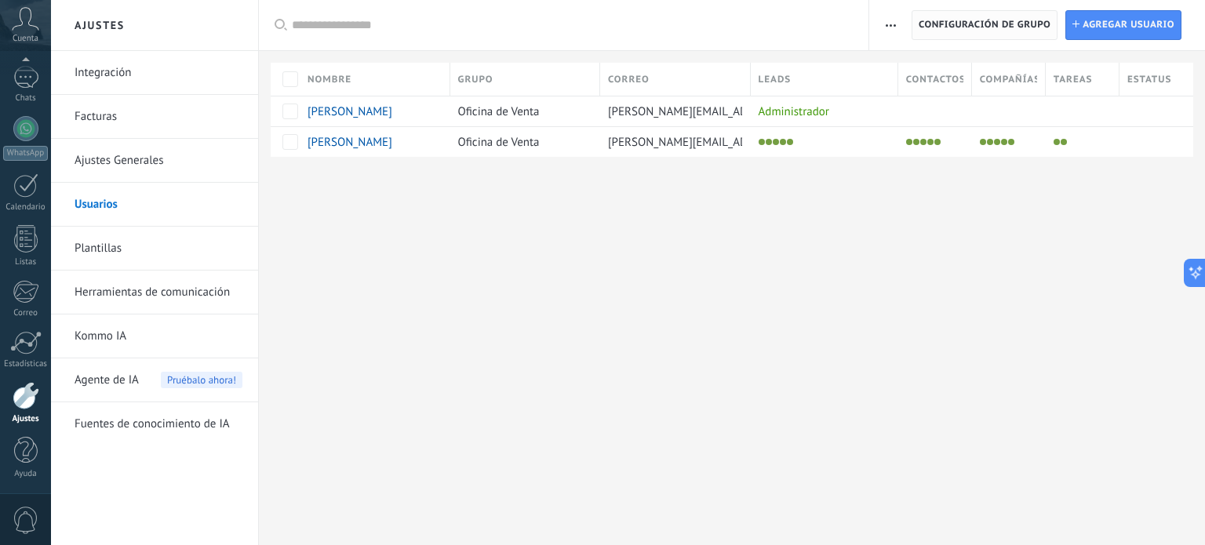
click at [973, 31] on span "Configuración de grupo" at bounding box center [985, 25] width 132 height 28
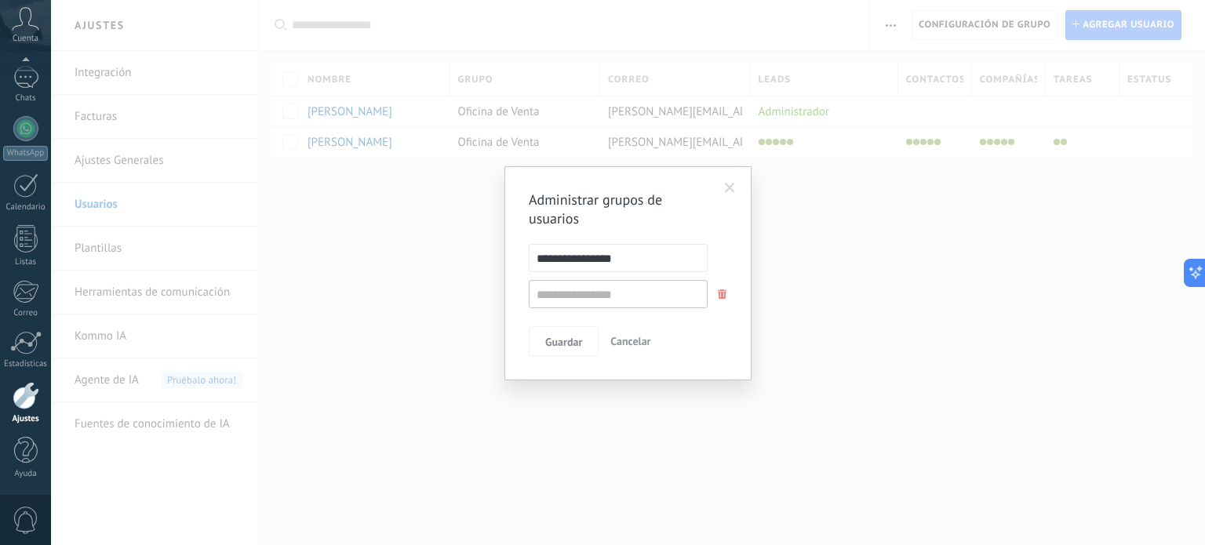
click at [731, 184] on span at bounding box center [730, 188] width 10 height 11
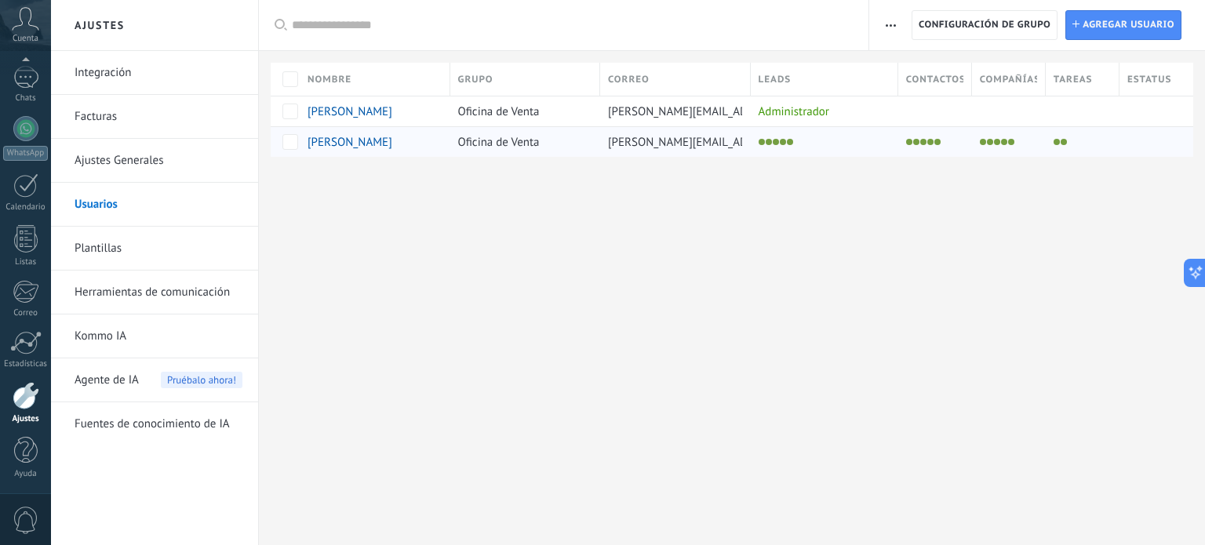
click at [1075, 137] on div at bounding box center [1079, 142] width 66 height 22
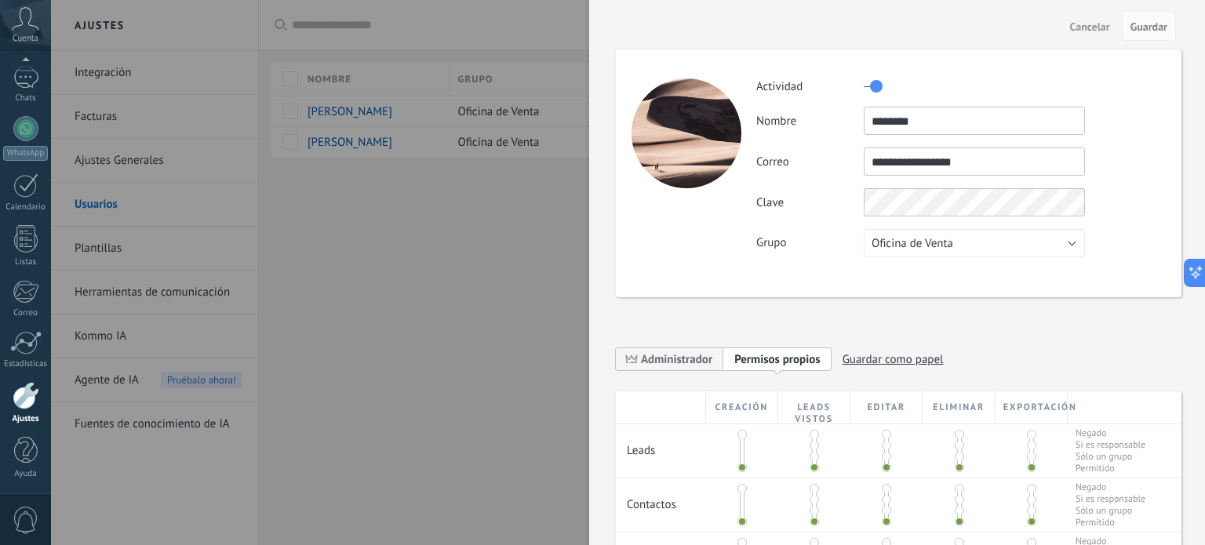
click at [1100, 24] on span "Cancelar" at bounding box center [1090, 26] width 40 height 11
